Goal: Transaction & Acquisition: Purchase product/service

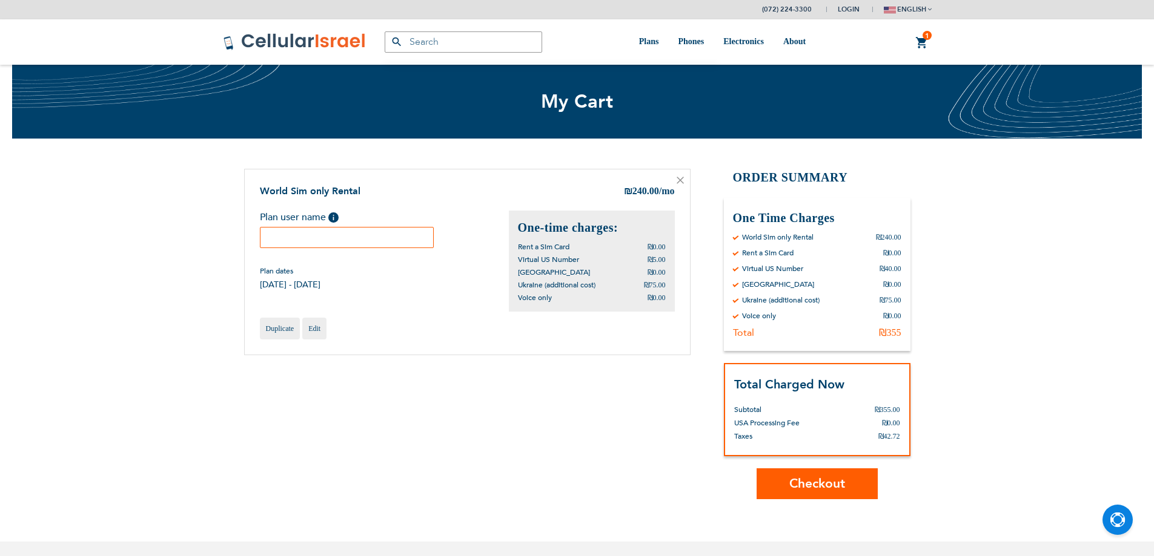
click at [353, 243] on input "text" at bounding box center [347, 237] width 174 height 21
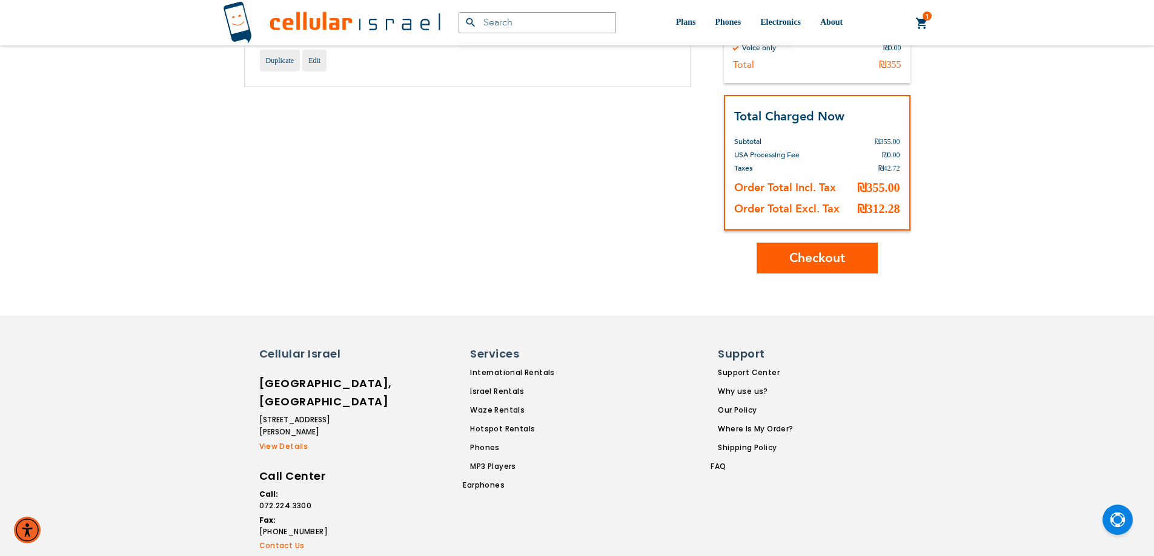
scroll to position [279, 0]
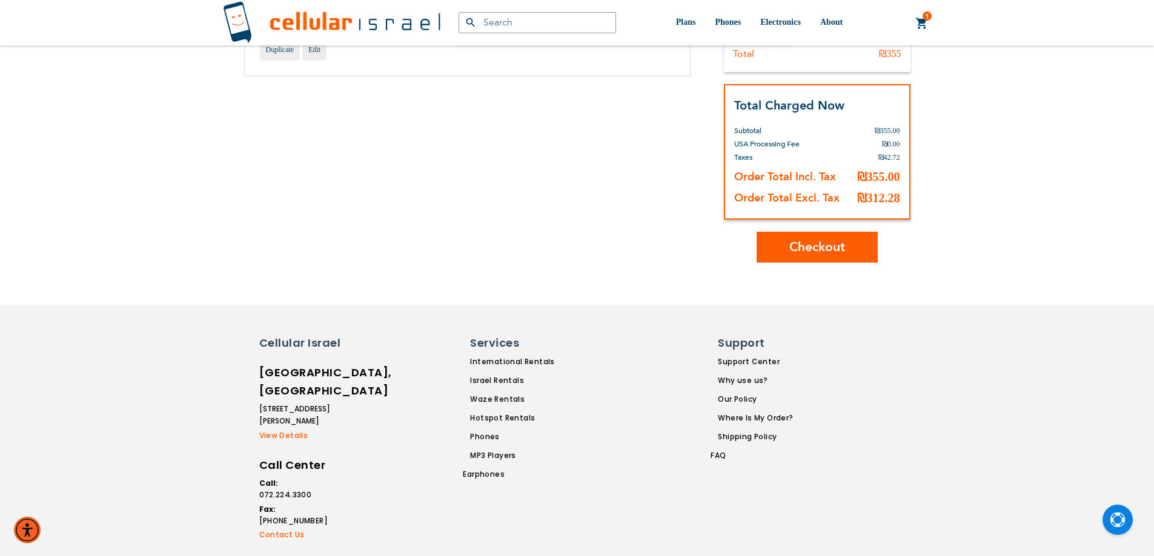
click at [817, 253] on span "Checkout" at bounding box center [817, 248] width 56 height 18
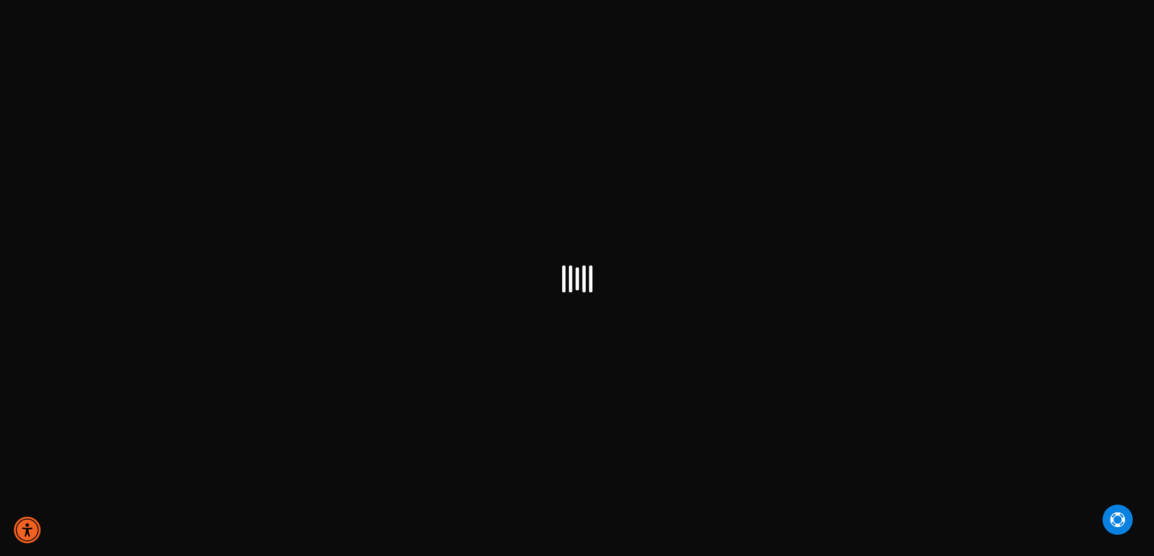
select select "IL"
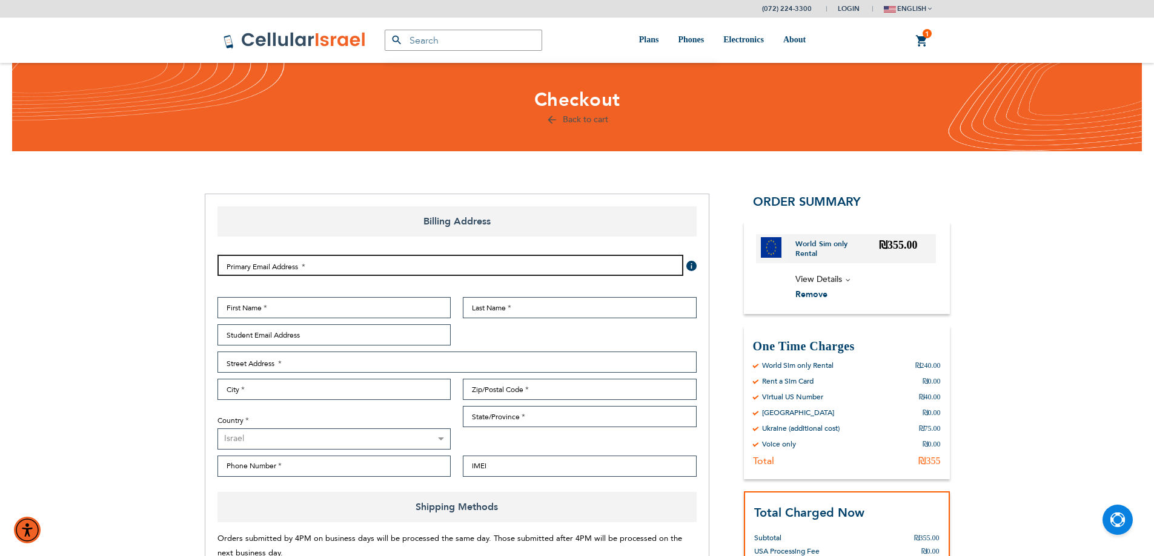
click at [268, 266] on input "Email Address" at bounding box center [450, 265] width 466 height 21
type input "michaellichter@culinarydepot.com"
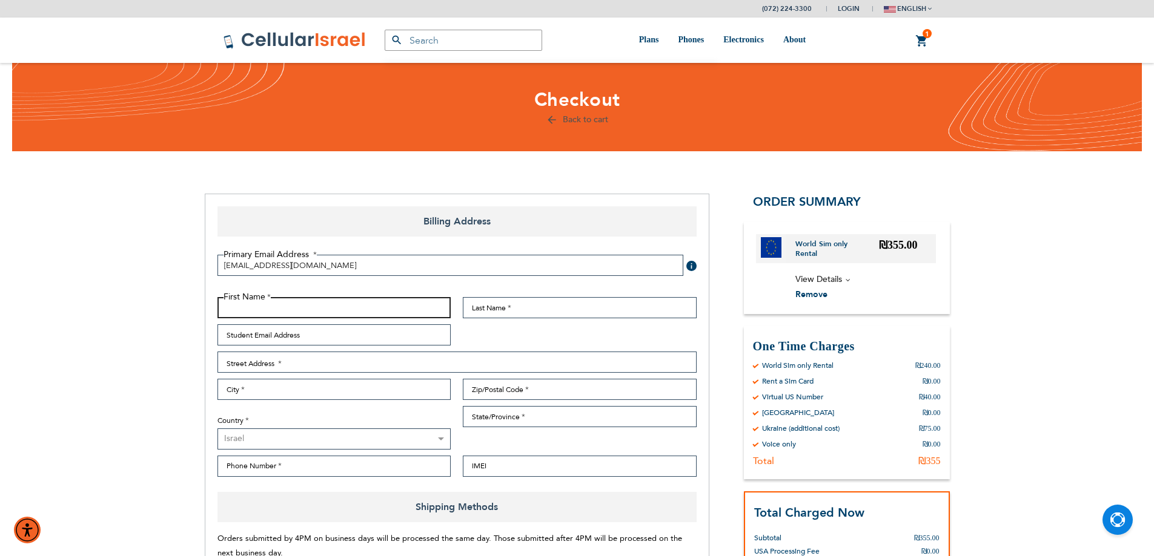
click at [303, 311] on input "First Name" at bounding box center [334, 307] width 234 height 21
type input "shaya"
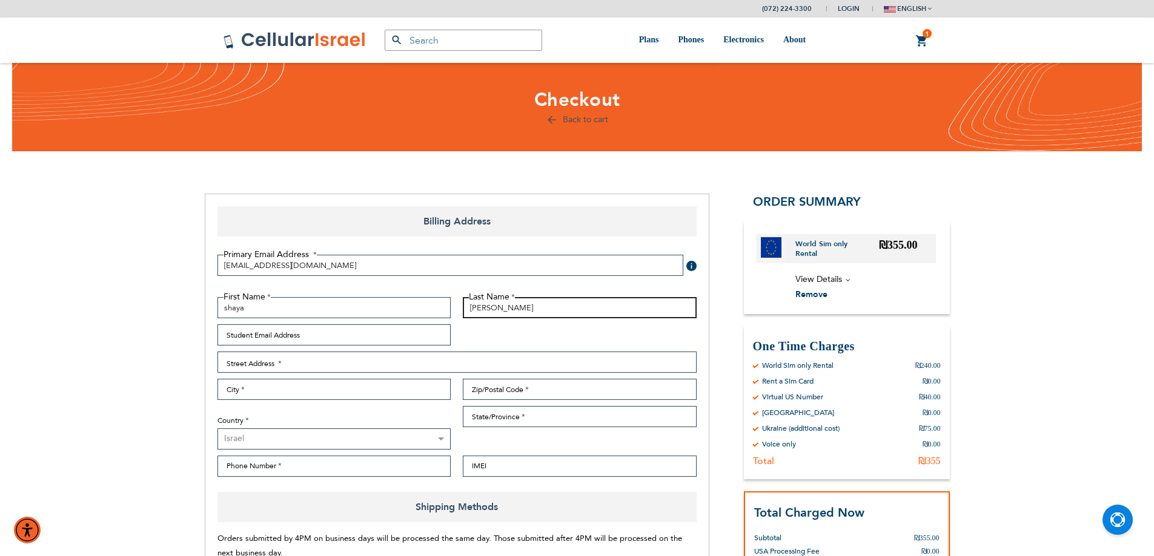
type input "lichter"
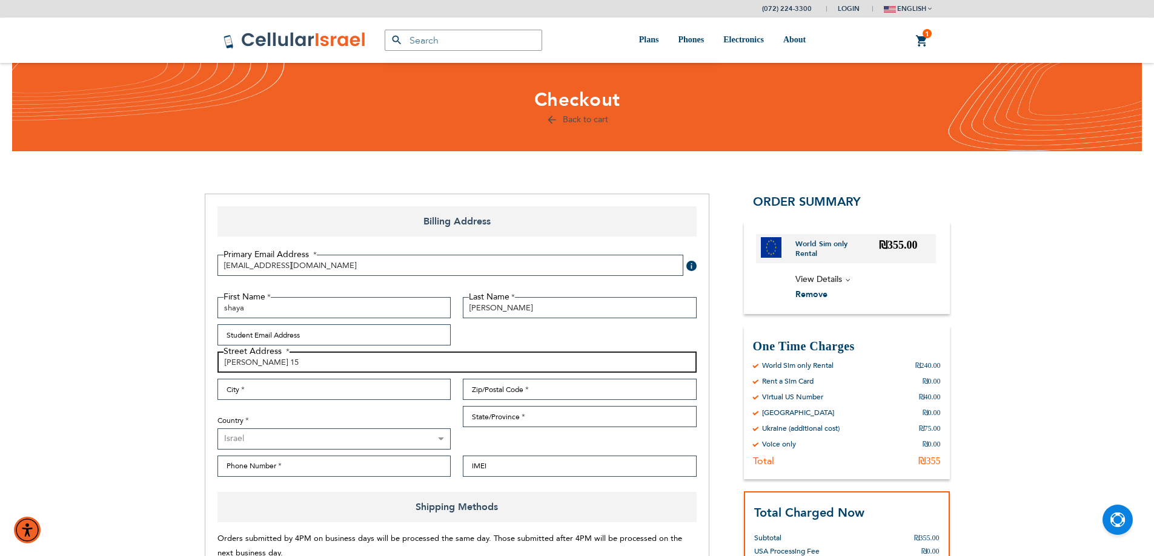
type input "evan hazel 15"
type input "jerusalem"
type input "9771234"
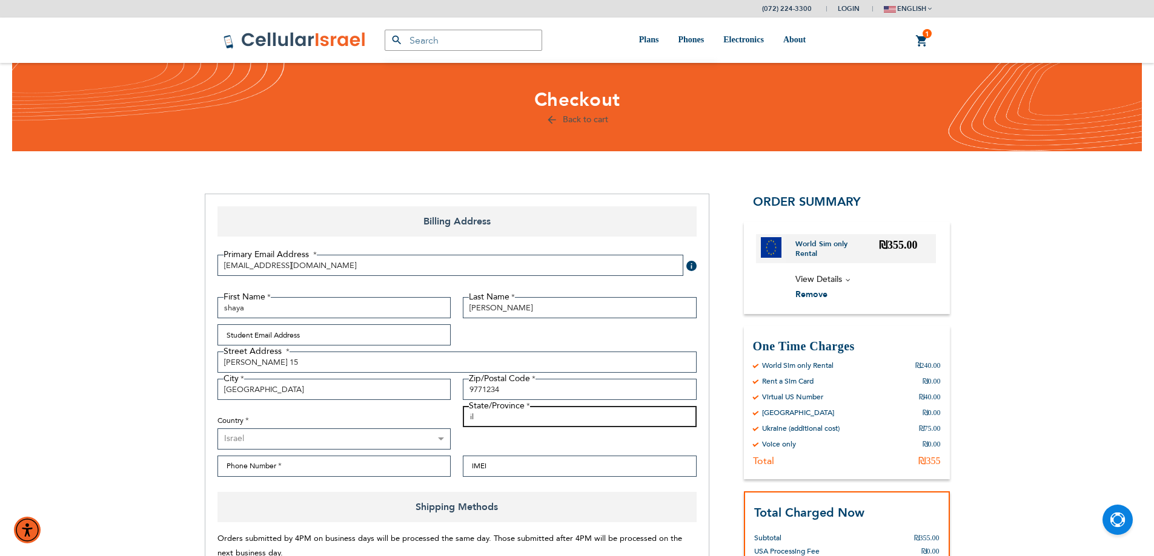
type input "il"
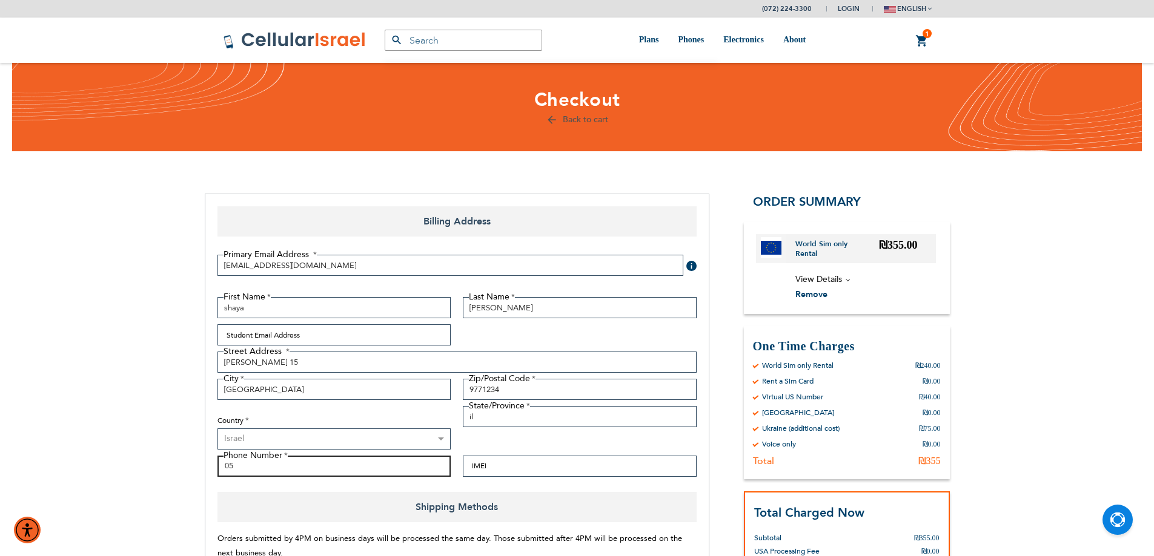
type input "0"
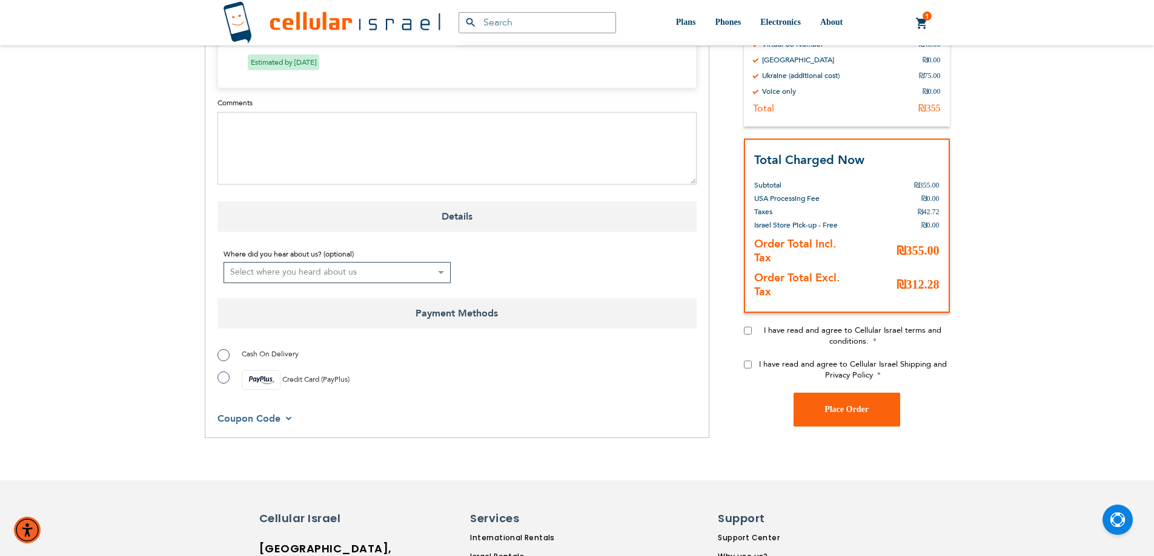
scroll to position [787, 0]
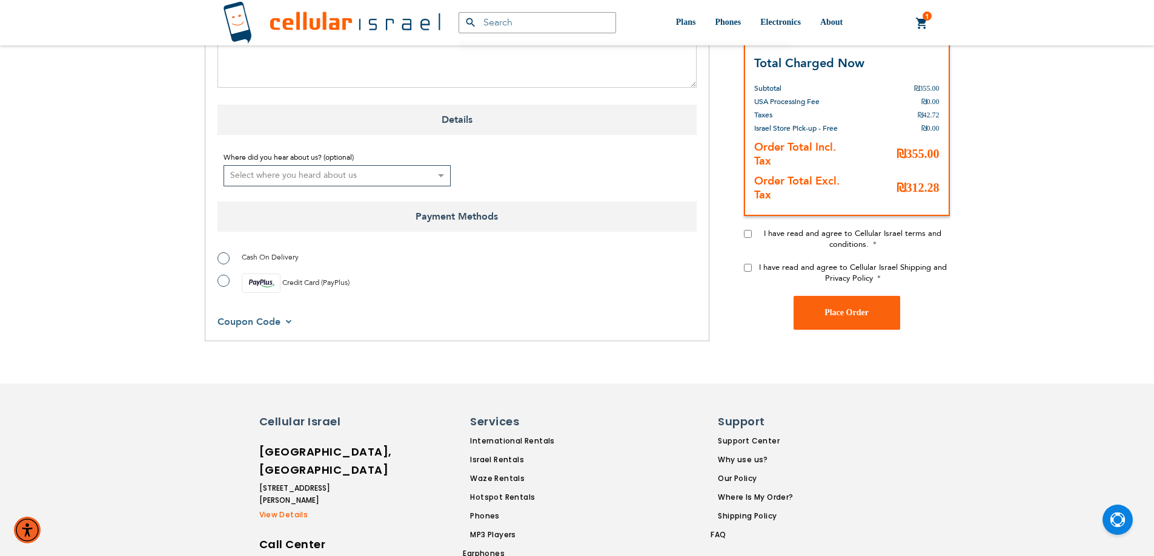
type input "8456593225"
click at [744, 231] on input "I have read and agree to Cellular Israel terms and conditions." at bounding box center [748, 233] width 8 height 8
checkbox input "true"
drag, startPoint x: 744, startPoint y: 261, endPoint x: 733, endPoint y: 269, distance: 13.8
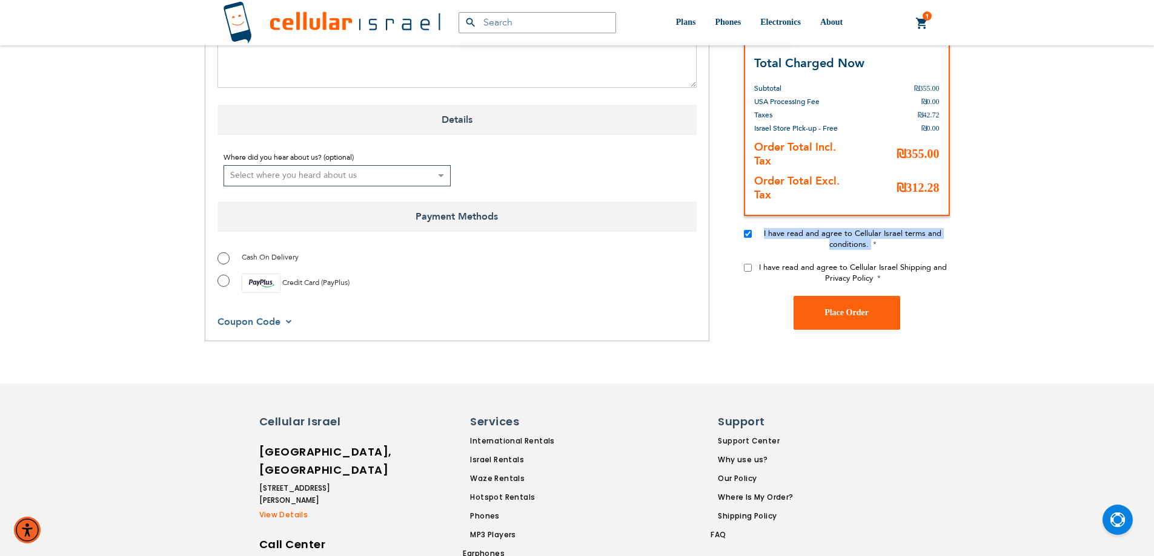
click at [744, 262] on div "I have read and agree to Cellular Israel terms and conditions. I have read and …" at bounding box center [847, 262] width 206 height 68
click at [749, 266] on input "I have read and agree to Cellular Israel Shipping and Privacy Policy" at bounding box center [748, 267] width 8 height 8
checkbox input "true"
click at [222, 282] on label "Credit Card (PayPlus)" at bounding box center [283, 283] width 132 height 19
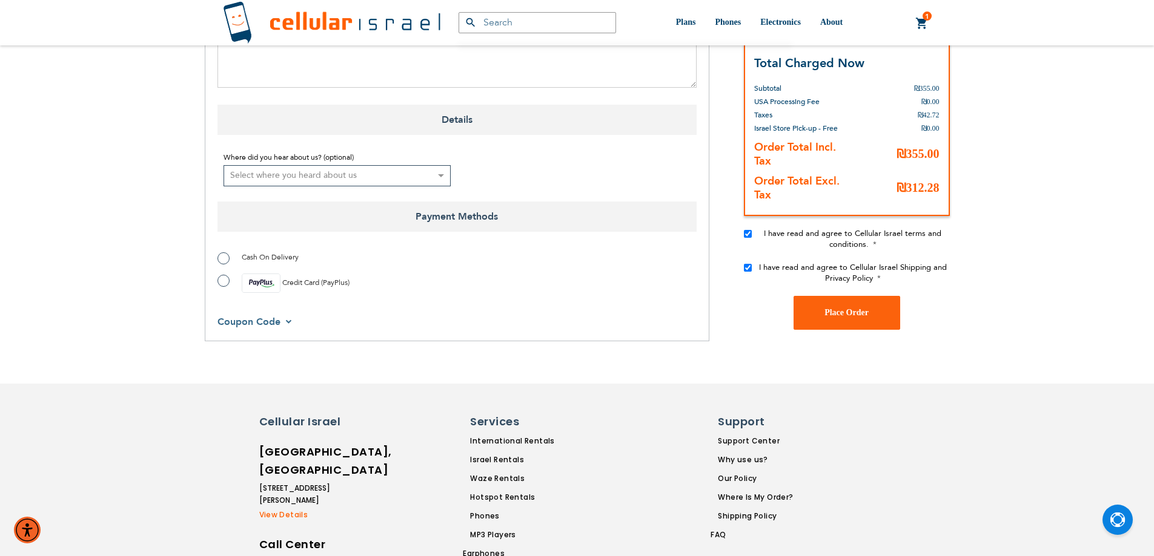
radio input "true"
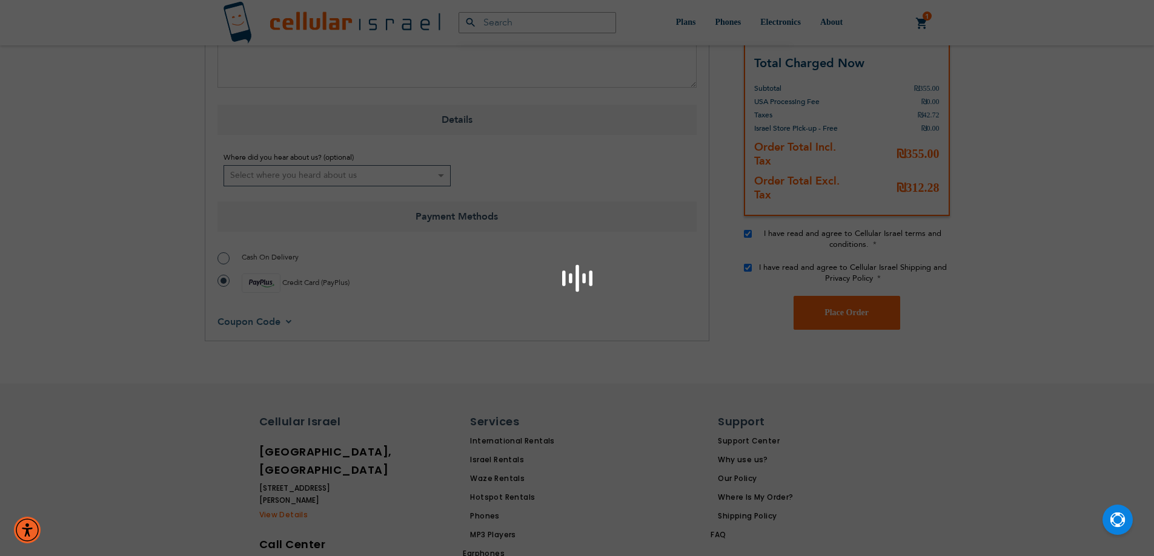
scroll to position [226, 0]
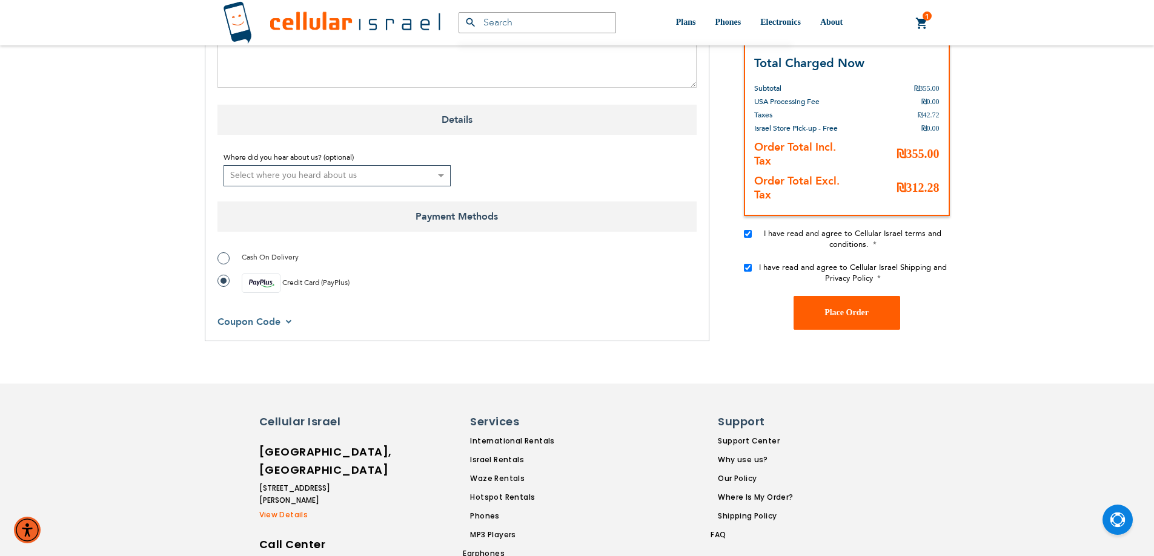
click at [842, 315] on span "Place Order" at bounding box center [846, 312] width 44 height 9
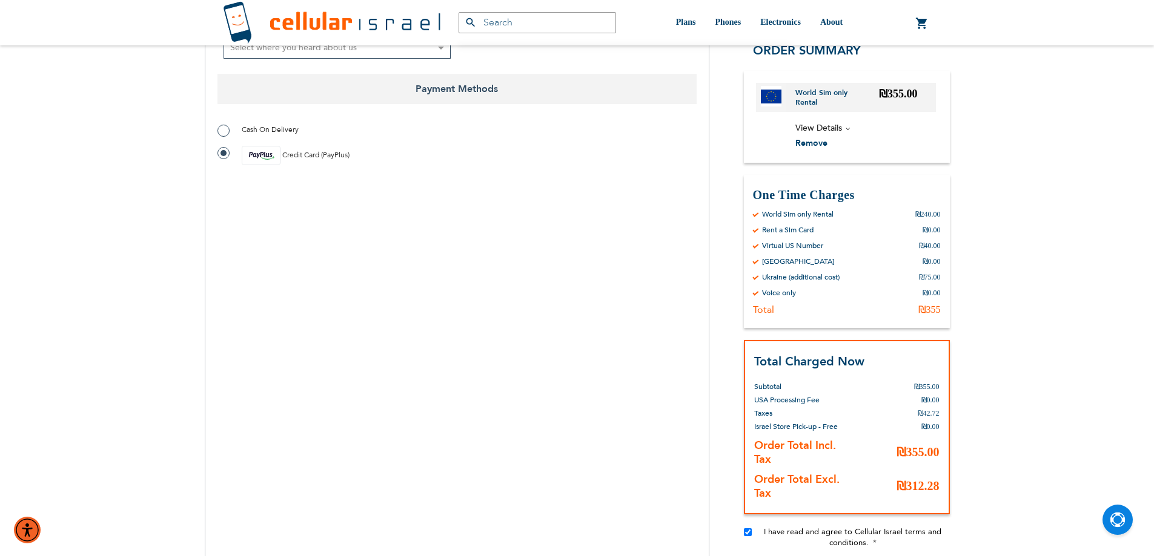
scroll to position [1029, 0]
